Goal: Find specific page/section: Find specific page/section

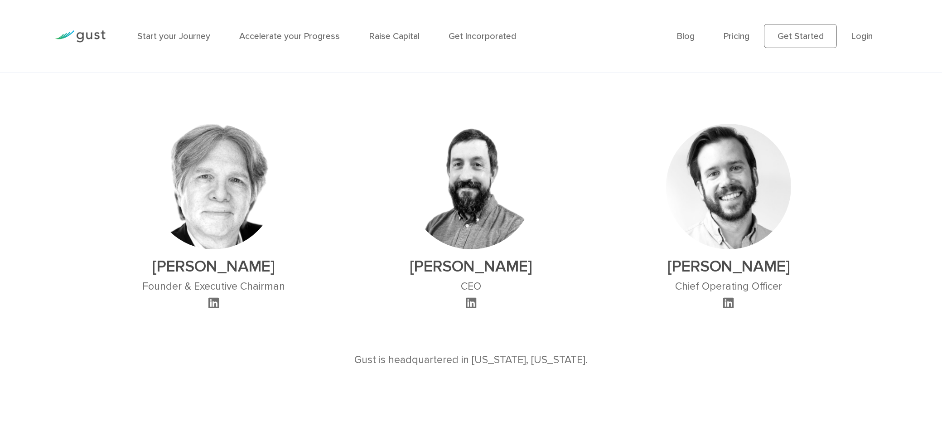
scroll to position [621, 0]
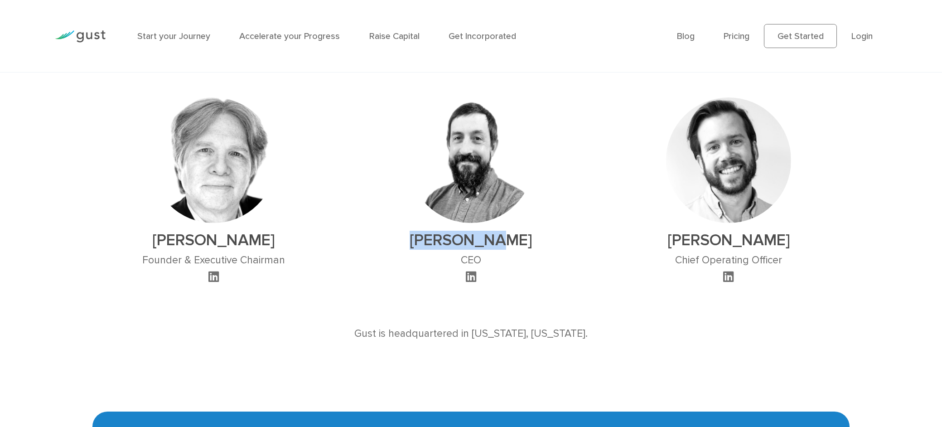
drag, startPoint x: 528, startPoint y: 241, endPoint x: 423, endPoint y: 237, distance: 104.3
click at [423, 237] on h2 "[PERSON_NAME]" at bounding box center [470, 240] width 125 height 19
copy h2 "[PERSON_NAME]"
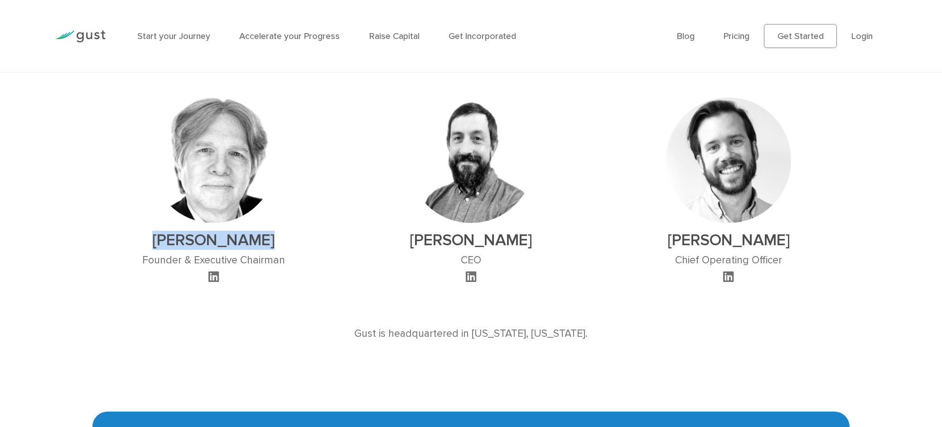
drag, startPoint x: 299, startPoint y: 247, endPoint x: 155, endPoint y: 247, distance: 144.6
click at [155, 248] on div "[PERSON_NAME] Founder & Executive Chairman" at bounding box center [213, 184] width 257 height 202
click at [369, 247] on div "[PERSON_NAME] CEO" at bounding box center [470, 184] width 257 height 202
drag, startPoint x: 527, startPoint y: 252, endPoint x: 417, endPoint y: 250, distance: 109.7
click at [417, 250] on div "[PERSON_NAME] CEO" at bounding box center [470, 190] width 125 height 187
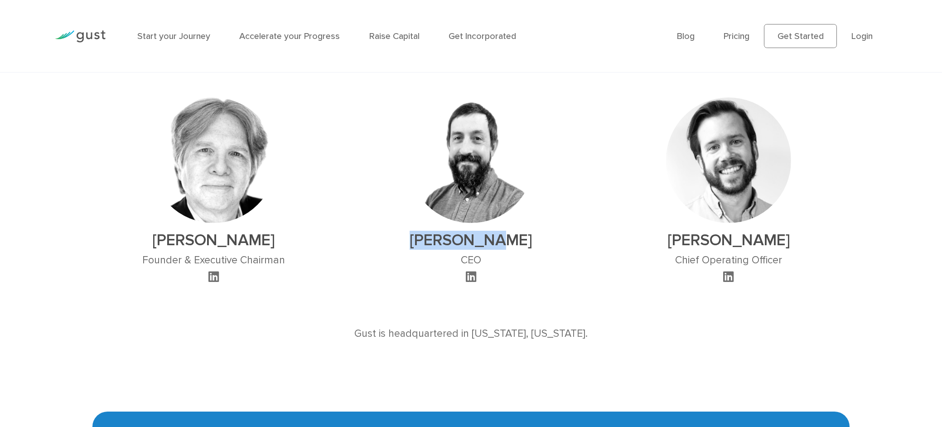
drag, startPoint x: 521, startPoint y: 241, endPoint x: 424, endPoint y: 241, distance: 97.5
click at [424, 241] on h2 "[PERSON_NAME]" at bounding box center [470, 240] width 125 height 19
copy h2 "[PERSON_NAME]"
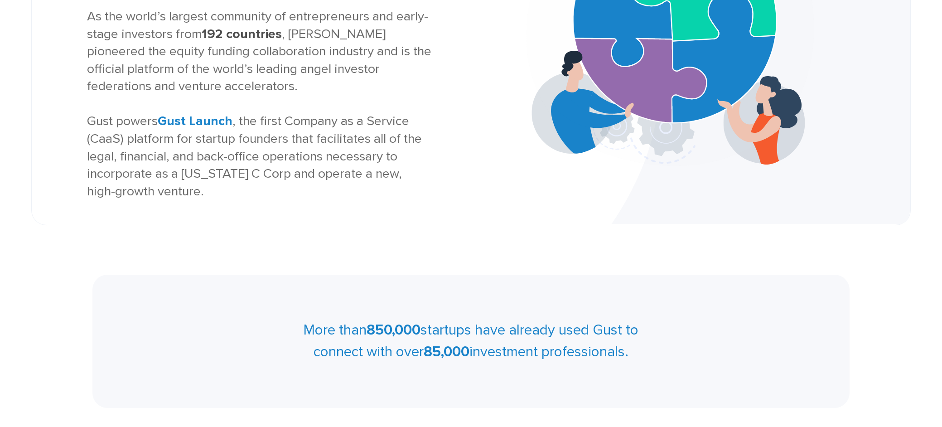
scroll to position [0, 0]
